Goal: Information Seeking & Learning: Learn about a topic

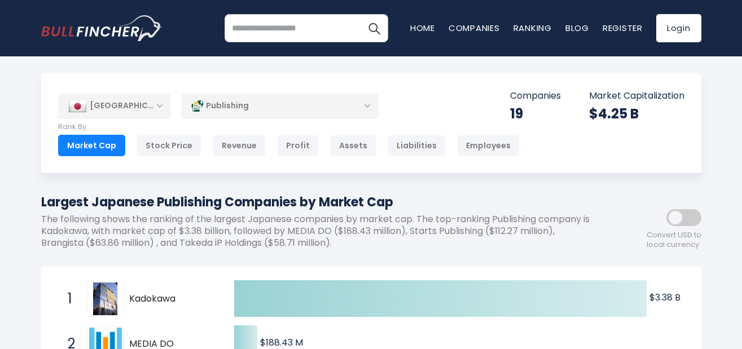
scroll to position [1, 0]
click at [233, 153] on div "Revenue" at bounding box center [239, 144] width 53 height 21
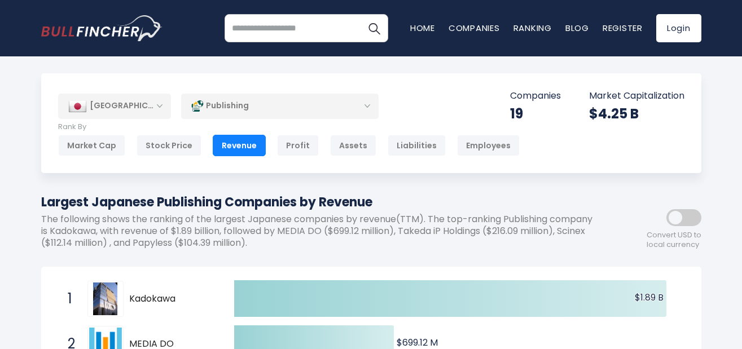
scroll to position [1, 0]
click at [298, 150] on div "Profit" at bounding box center [298, 144] width 42 height 21
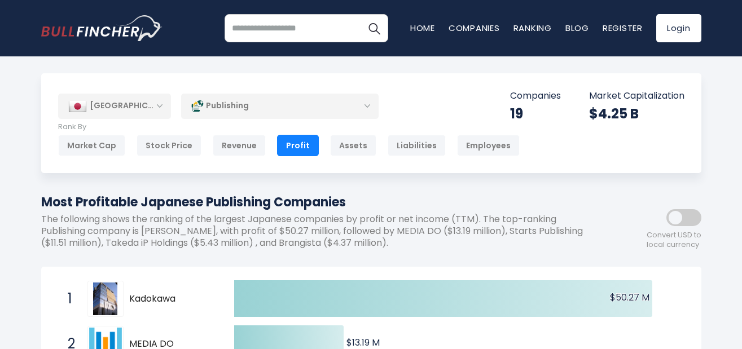
scroll to position [1, 0]
click at [427, 153] on div "Liabilities" at bounding box center [417, 144] width 58 height 21
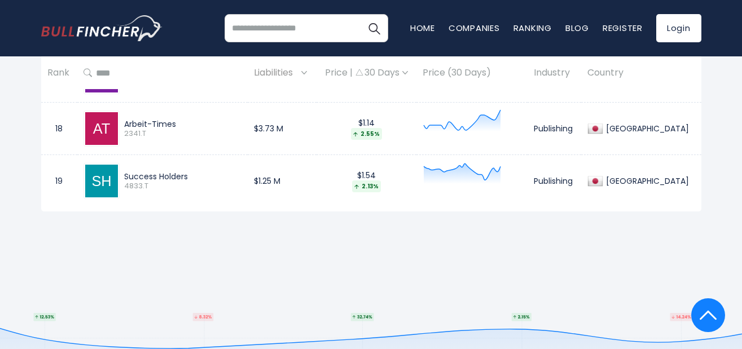
scroll to position [1423, 0]
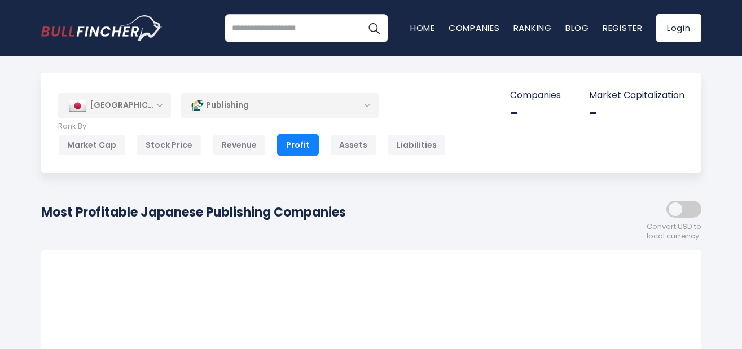
scroll to position [1, 0]
